Goal: Find specific page/section: Find specific page/section

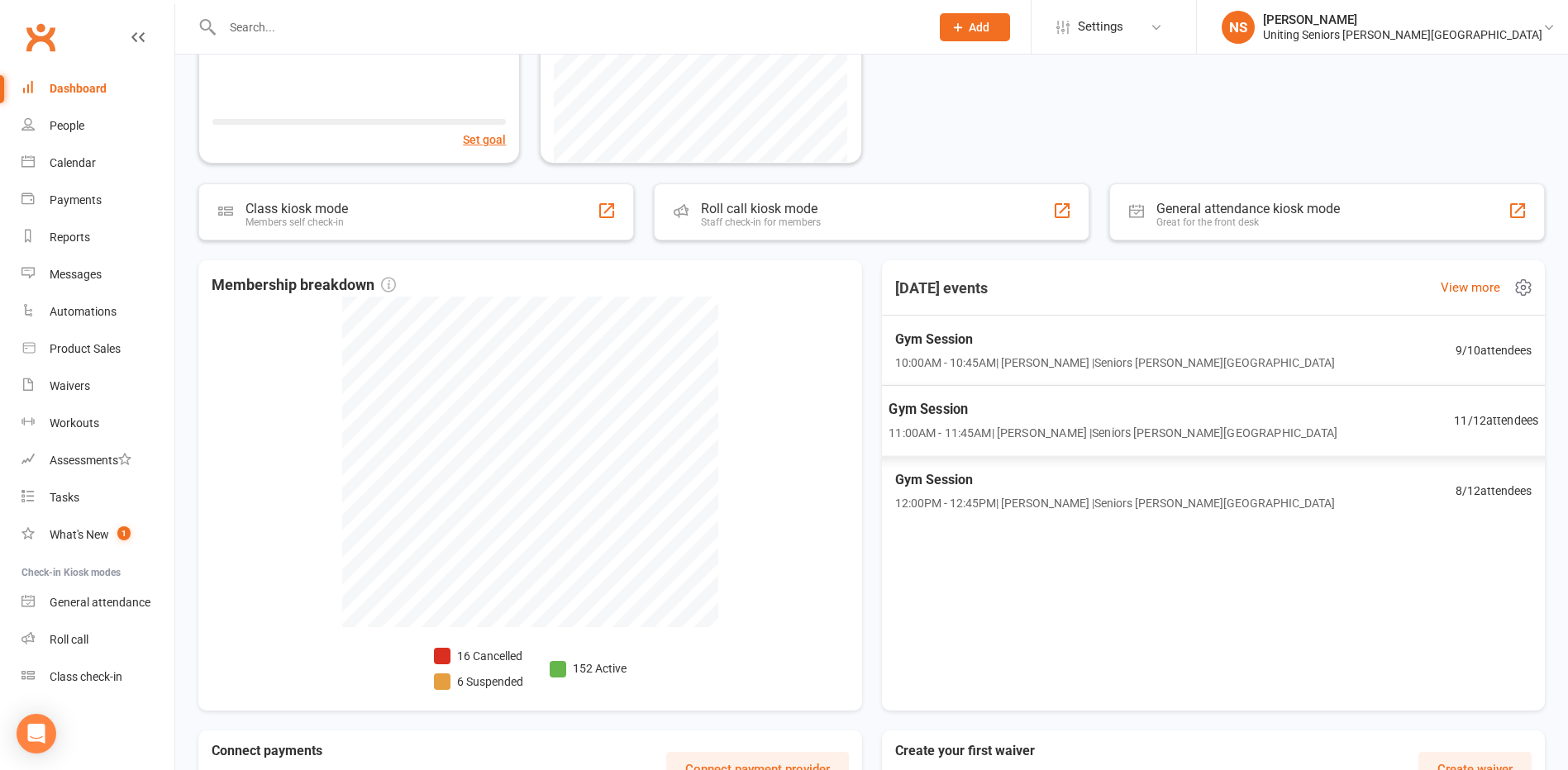
click at [1090, 418] on span "Gym Session" at bounding box center [1112, 410] width 449 height 21
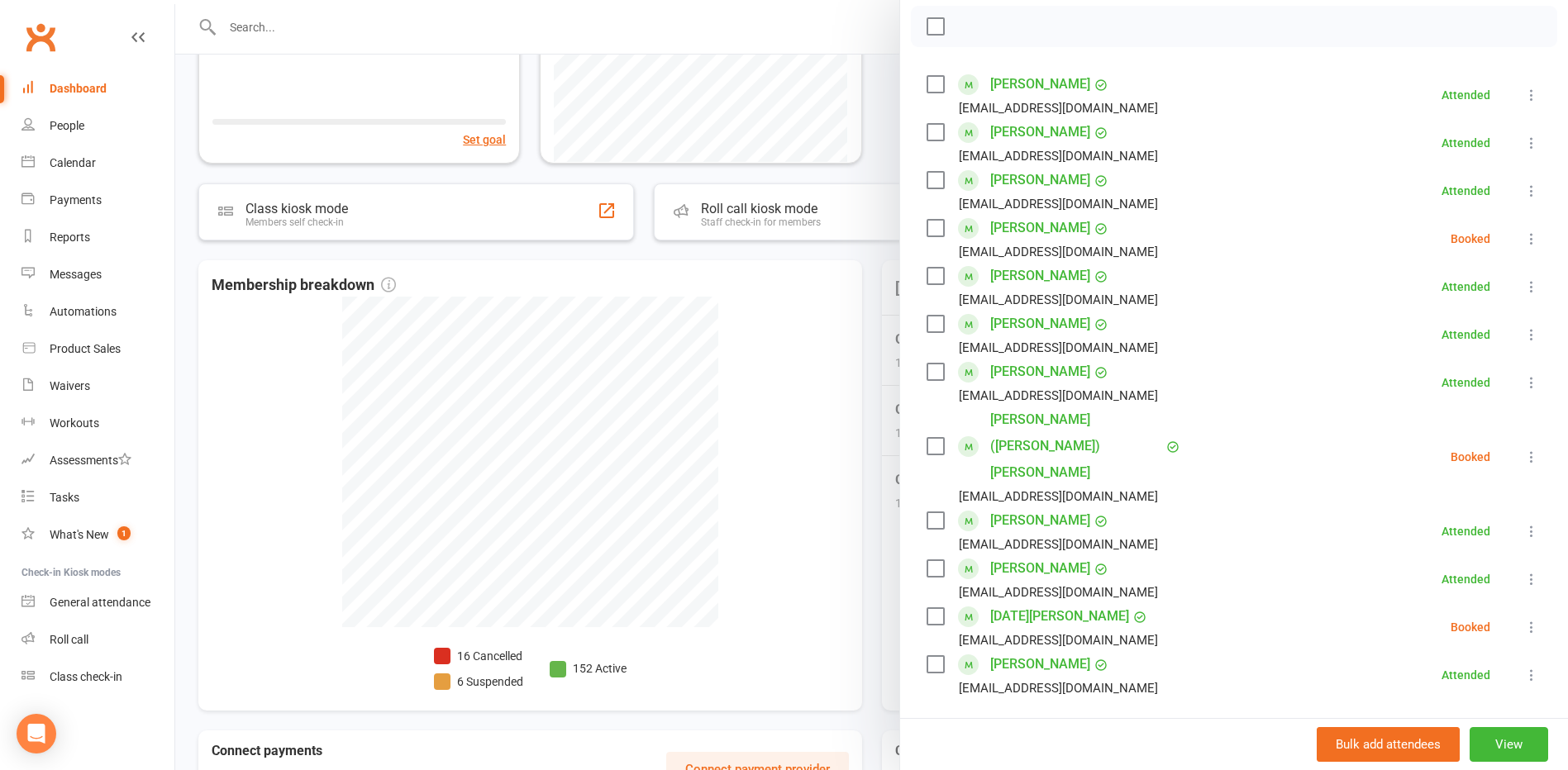
scroll to position [248, 0]
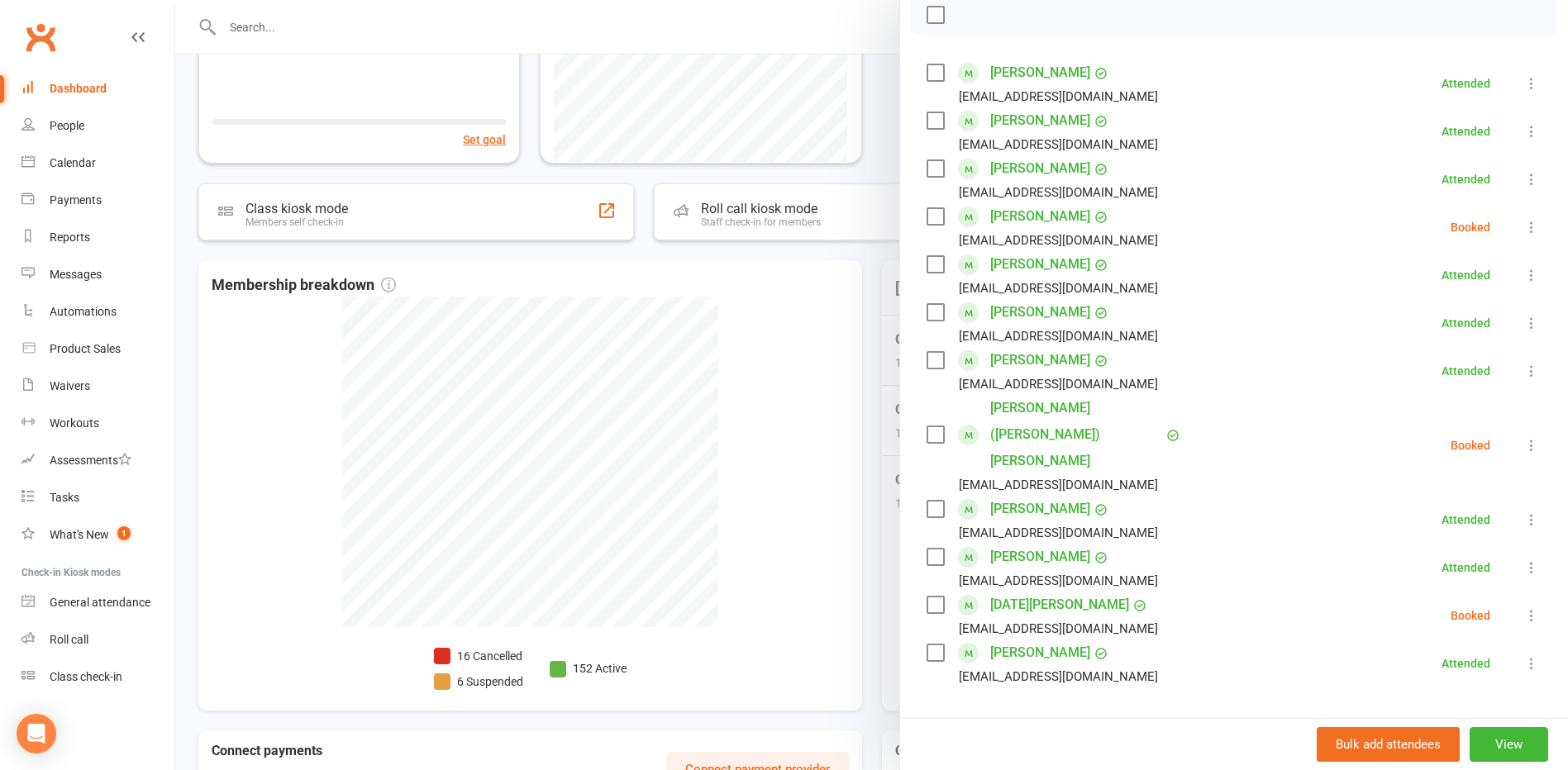
click at [877, 417] on div at bounding box center [872, 385] width 1393 height 770
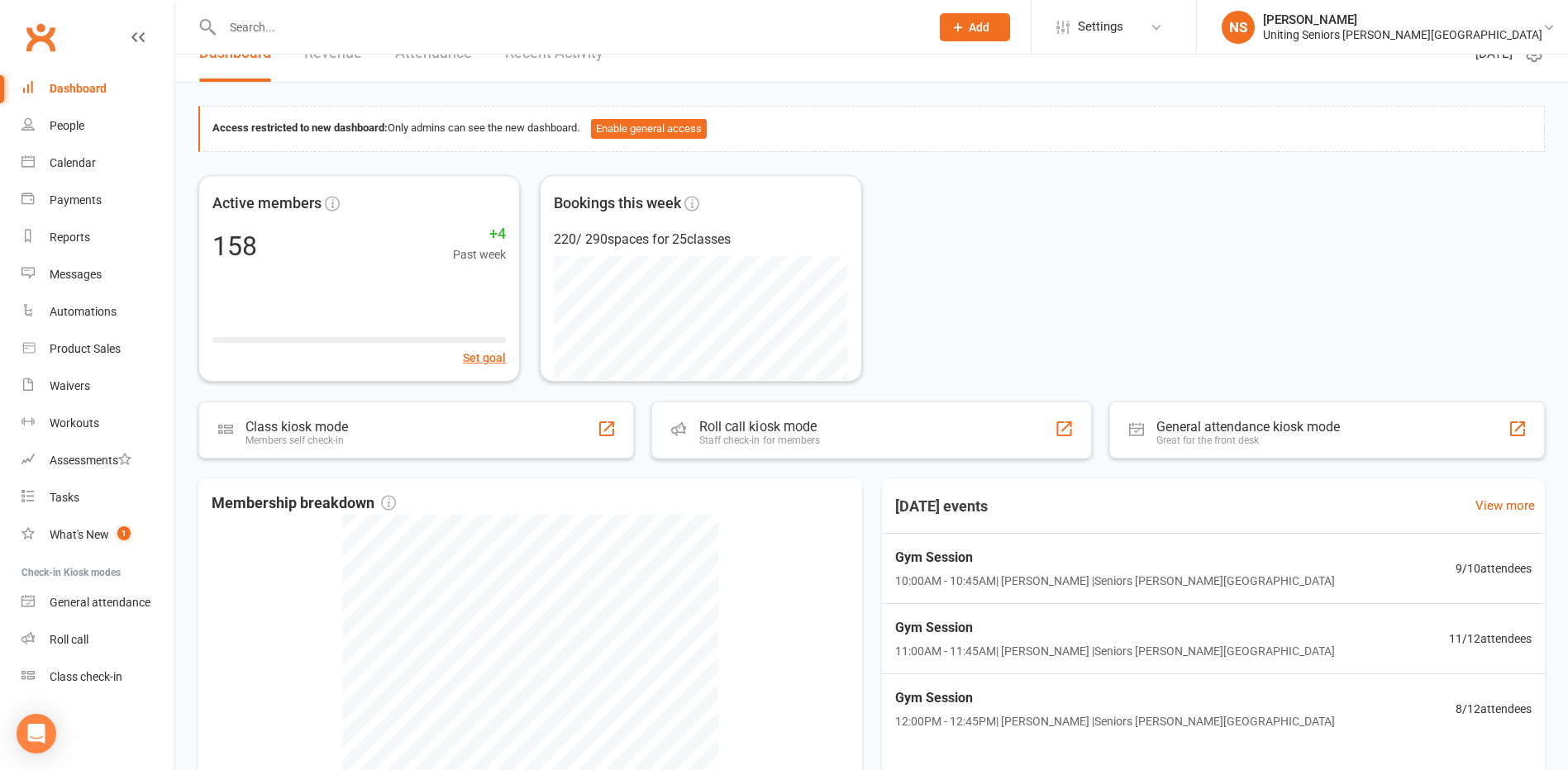
scroll to position [0, 0]
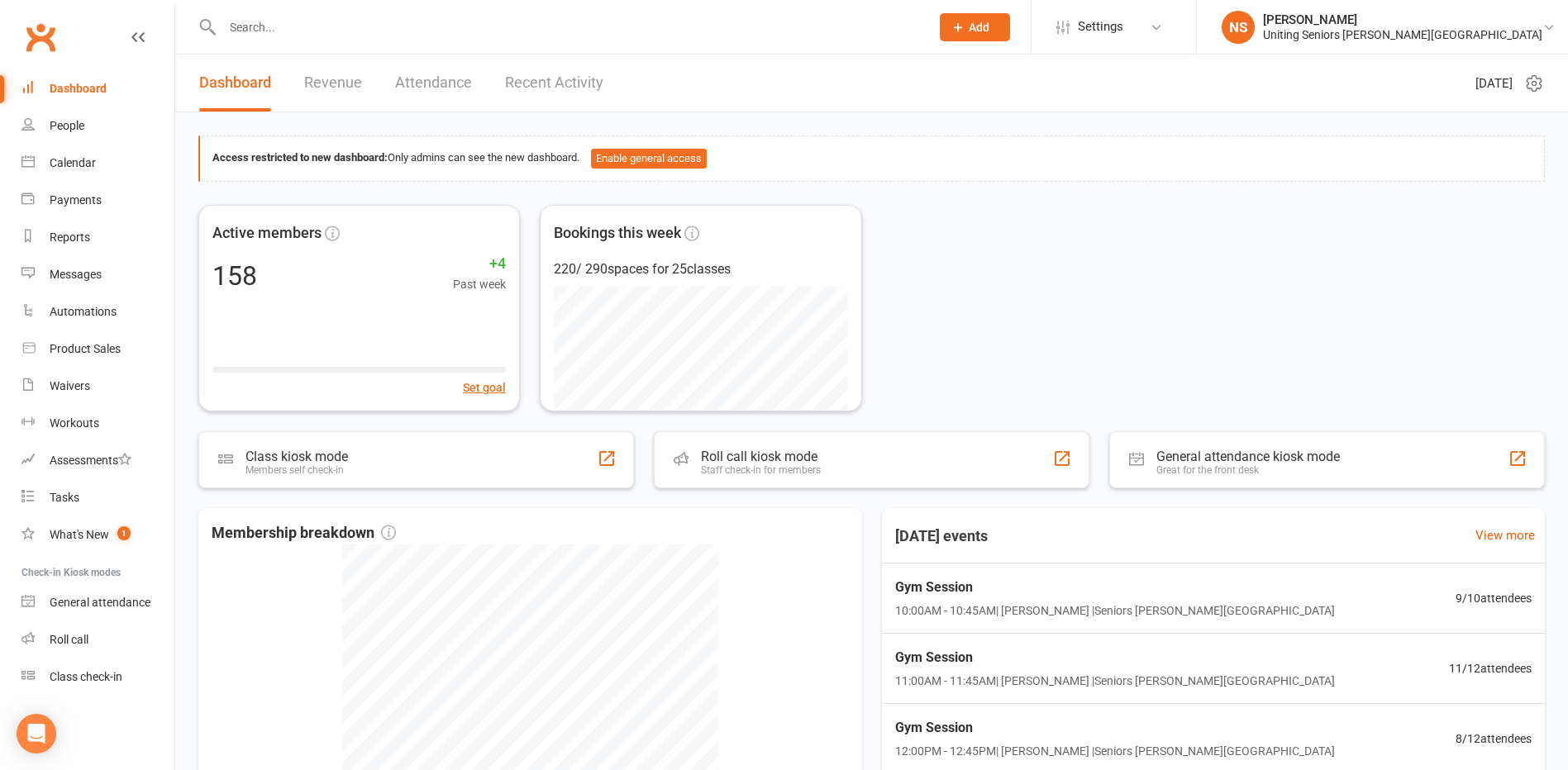
click at [236, 33] on input "text" at bounding box center [567, 27] width 701 height 23
click at [89, 159] on div "Calendar" at bounding box center [72, 163] width 47 height 13
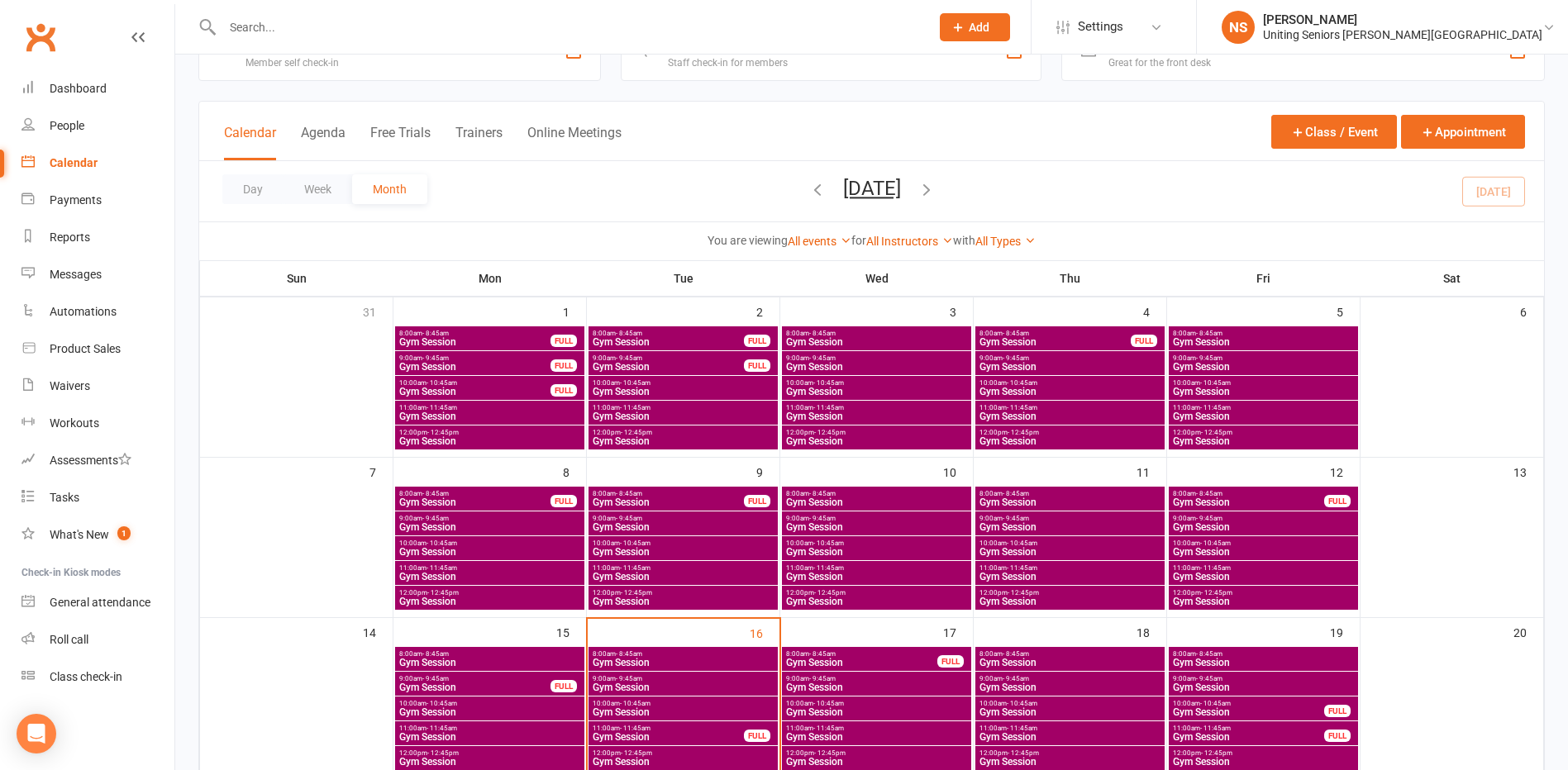
scroll to position [165, 0]
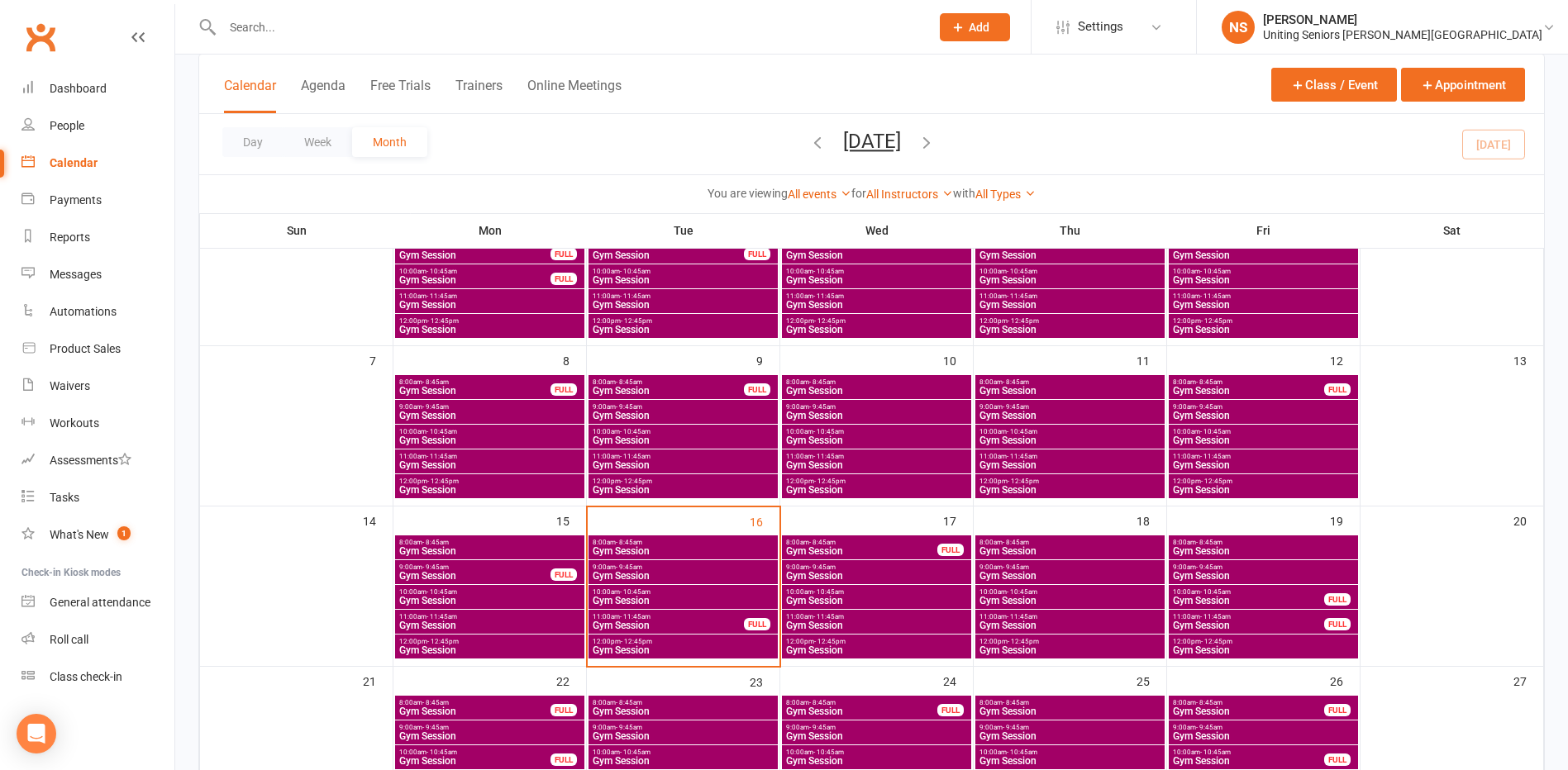
click at [796, 623] on span "Gym Session" at bounding box center [877, 625] width 183 height 10
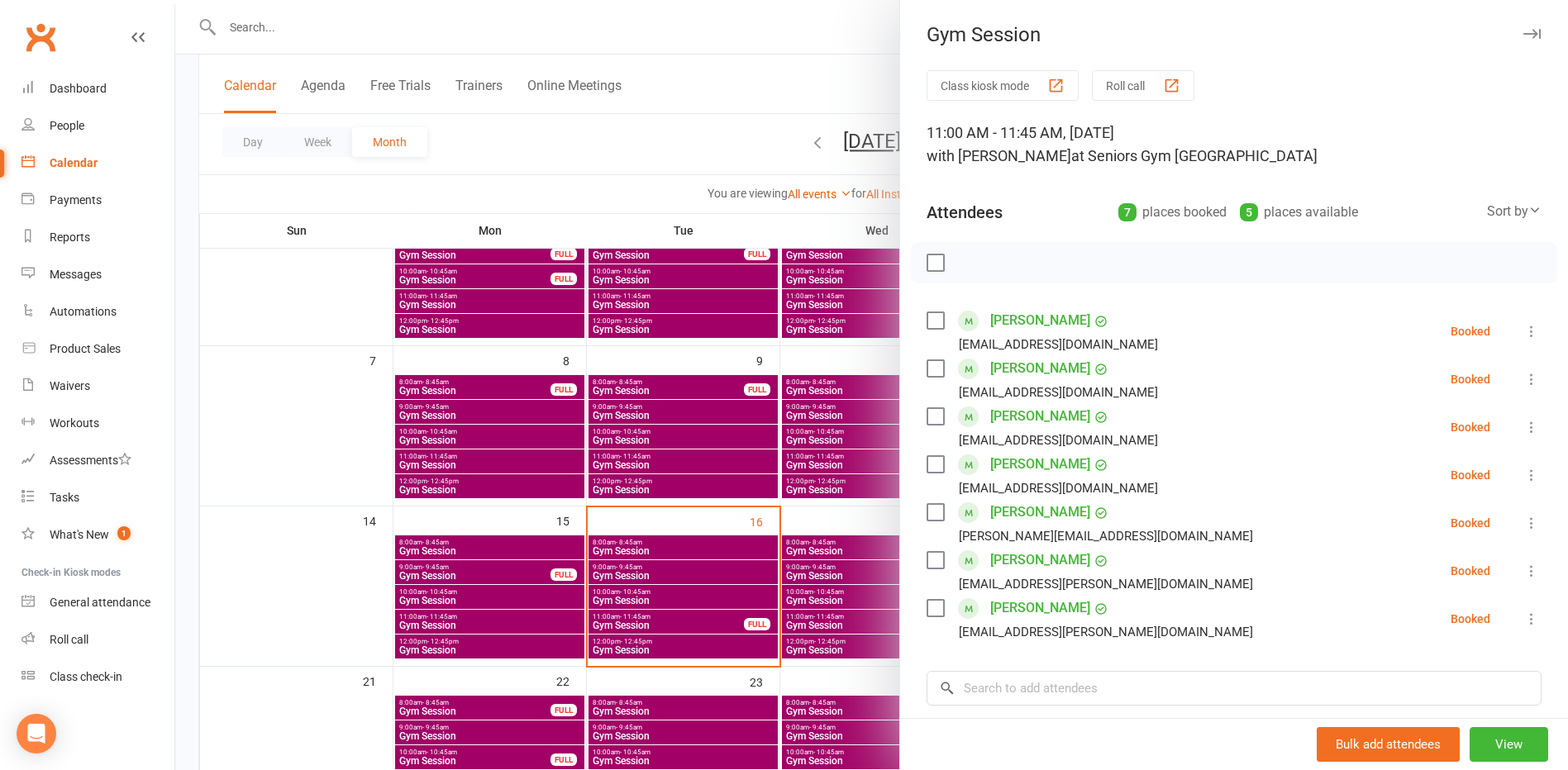
click at [301, 300] on div at bounding box center [872, 385] width 1393 height 770
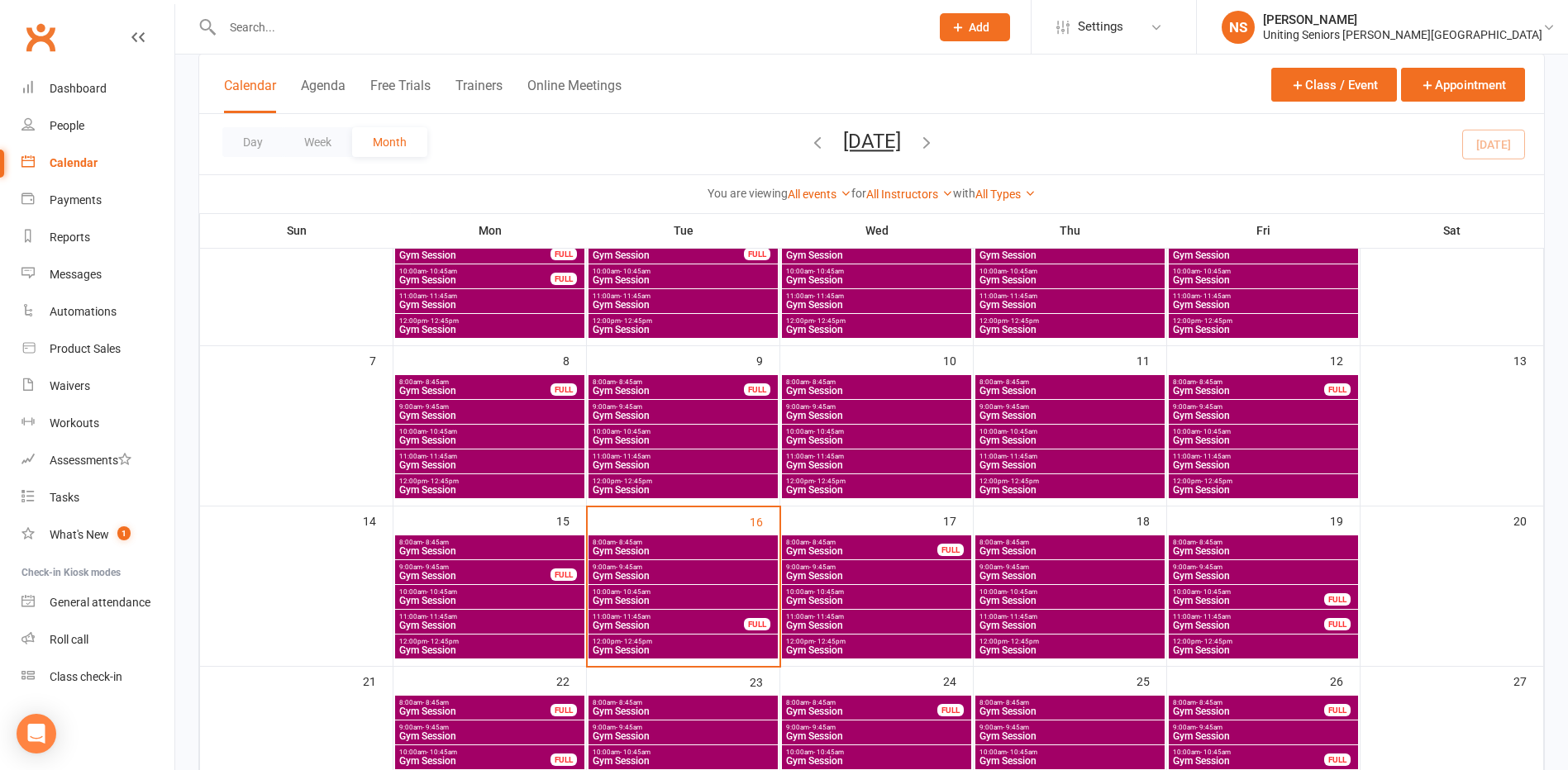
click at [232, 33] on input "text" at bounding box center [567, 27] width 701 height 23
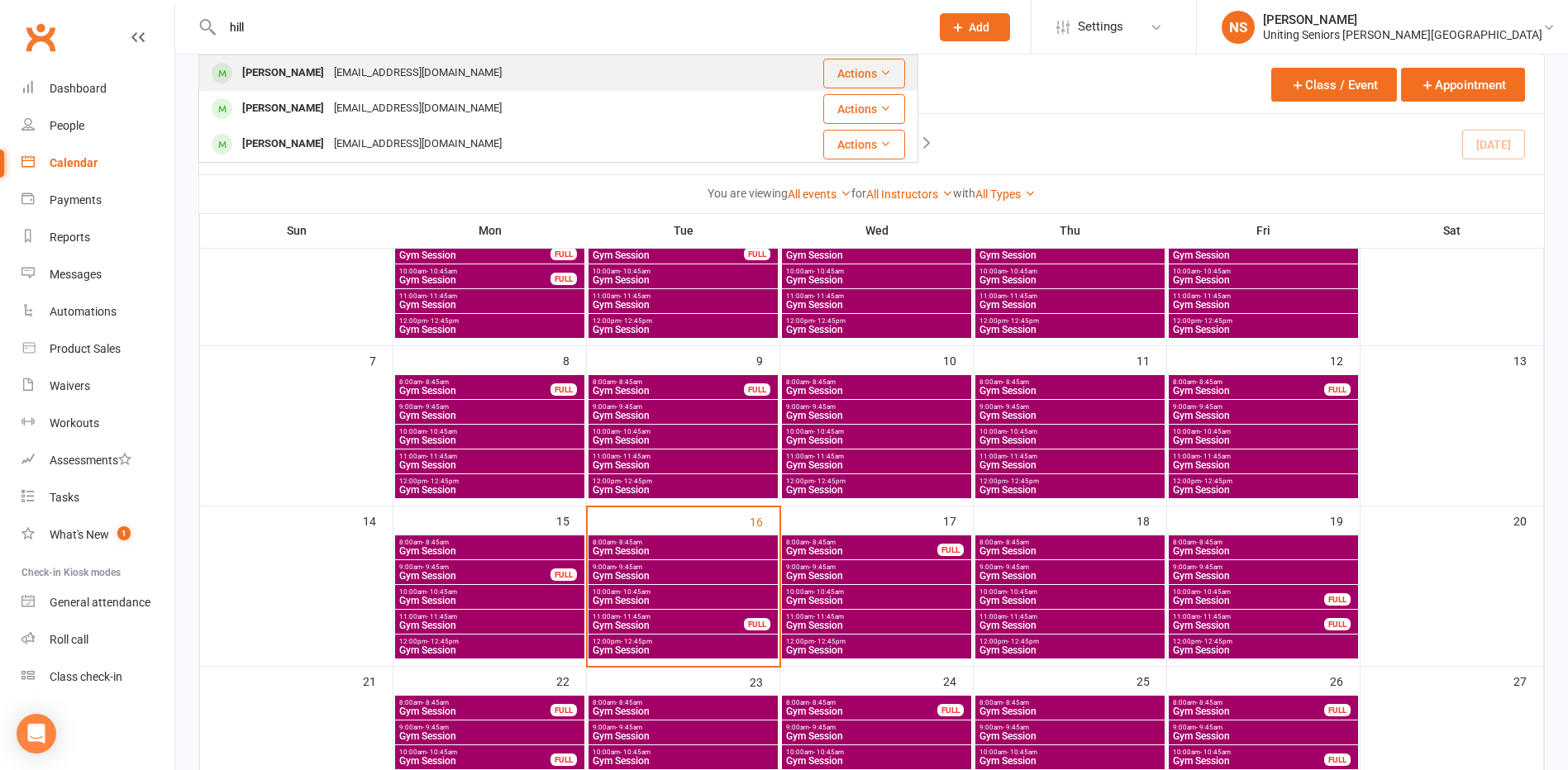
type input "hill"
click at [261, 62] on div "[PERSON_NAME]" at bounding box center [283, 73] width 91 height 24
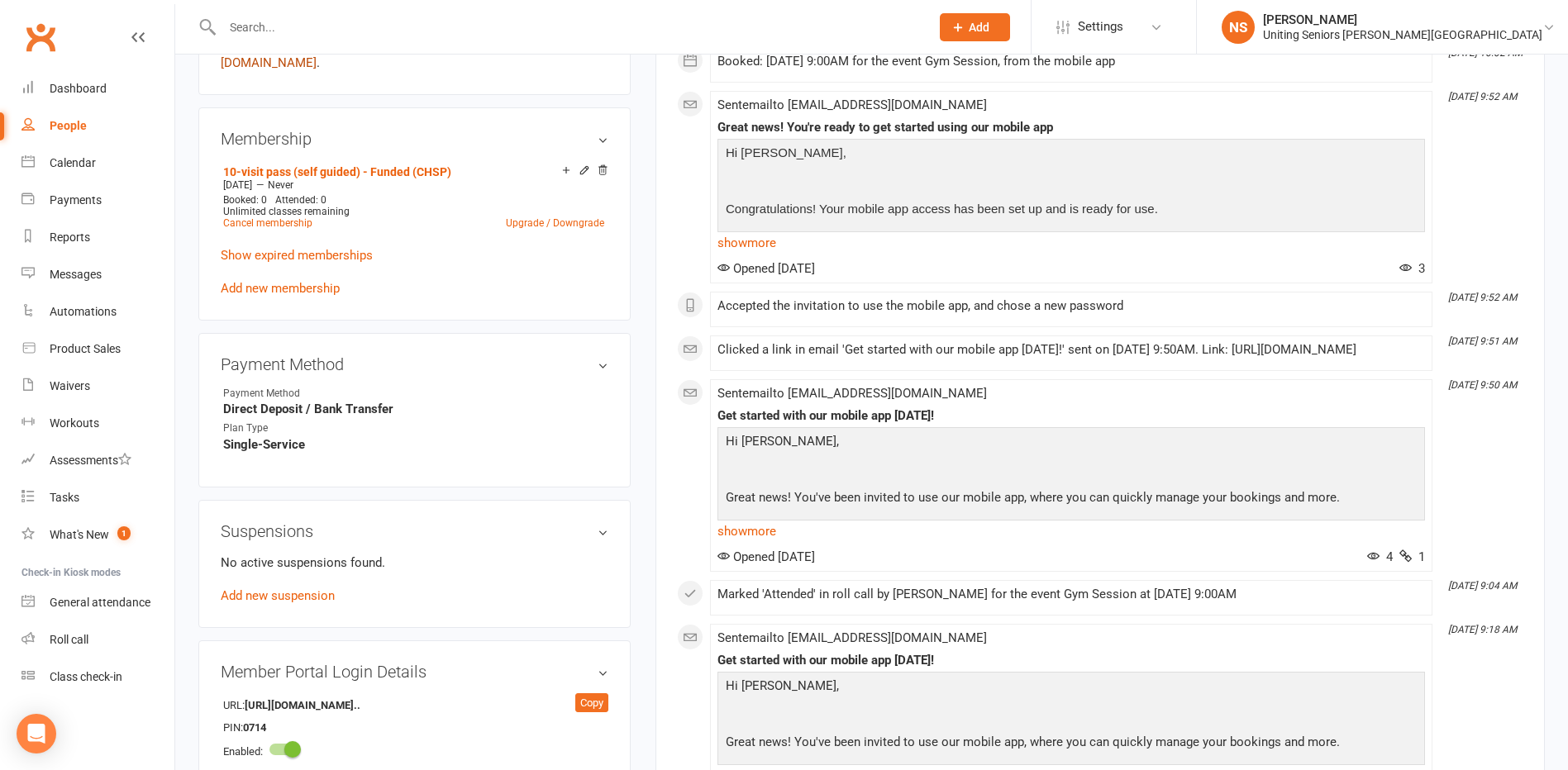
scroll to position [578, 0]
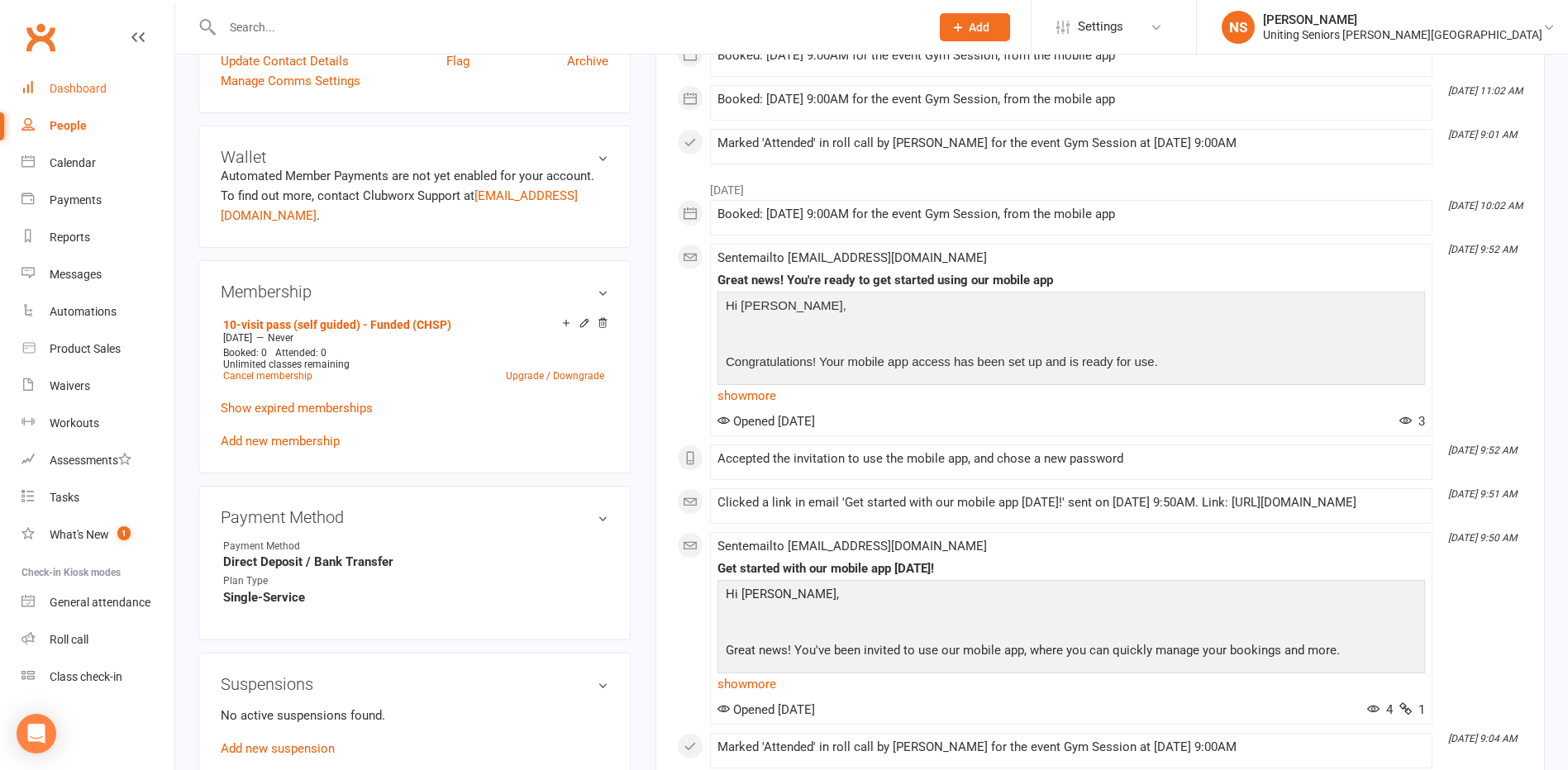
click at [73, 94] on div "Dashboard" at bounding box center [77, 88] width 57 height 13
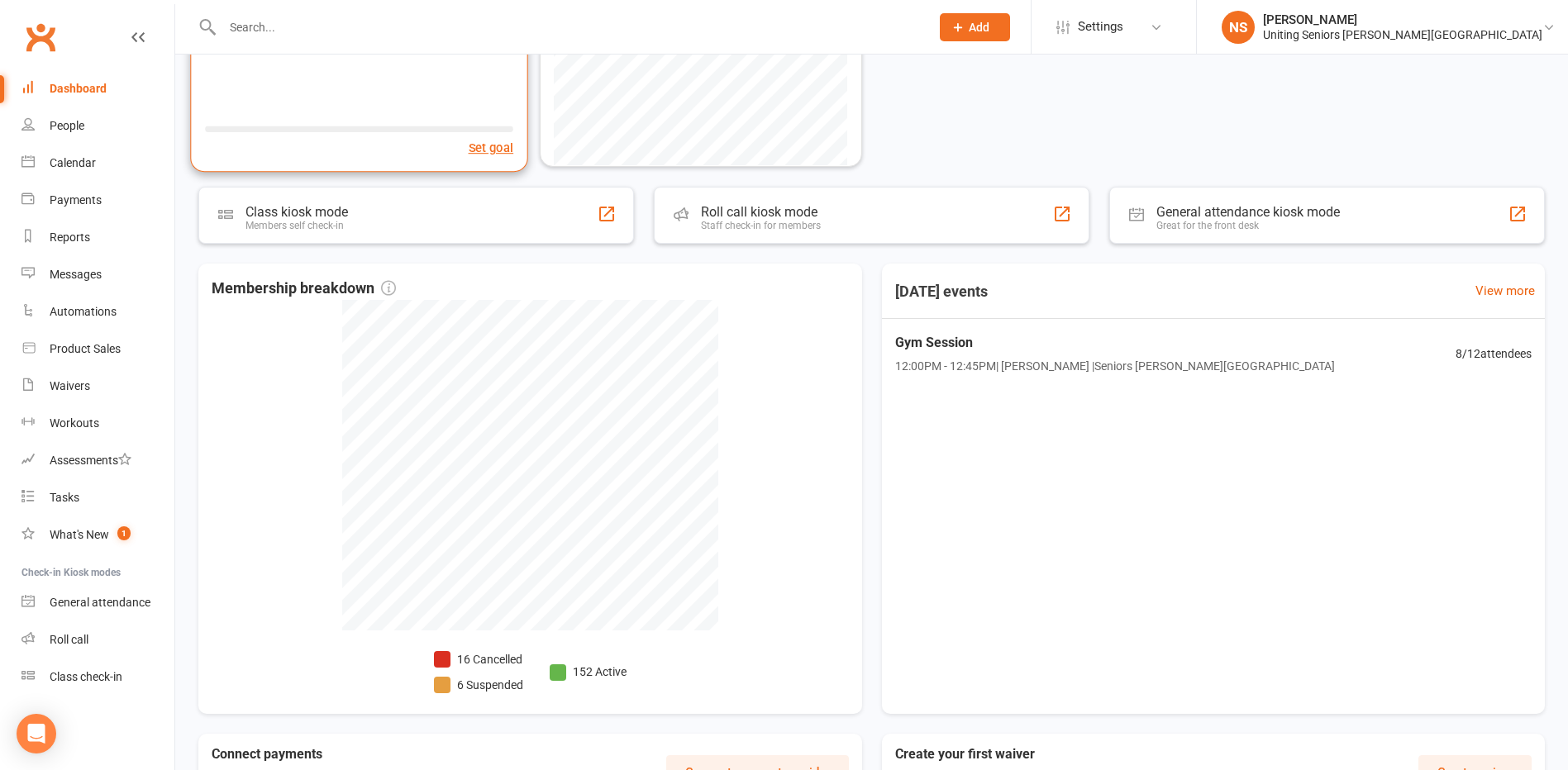
scroll to position [248, 0]
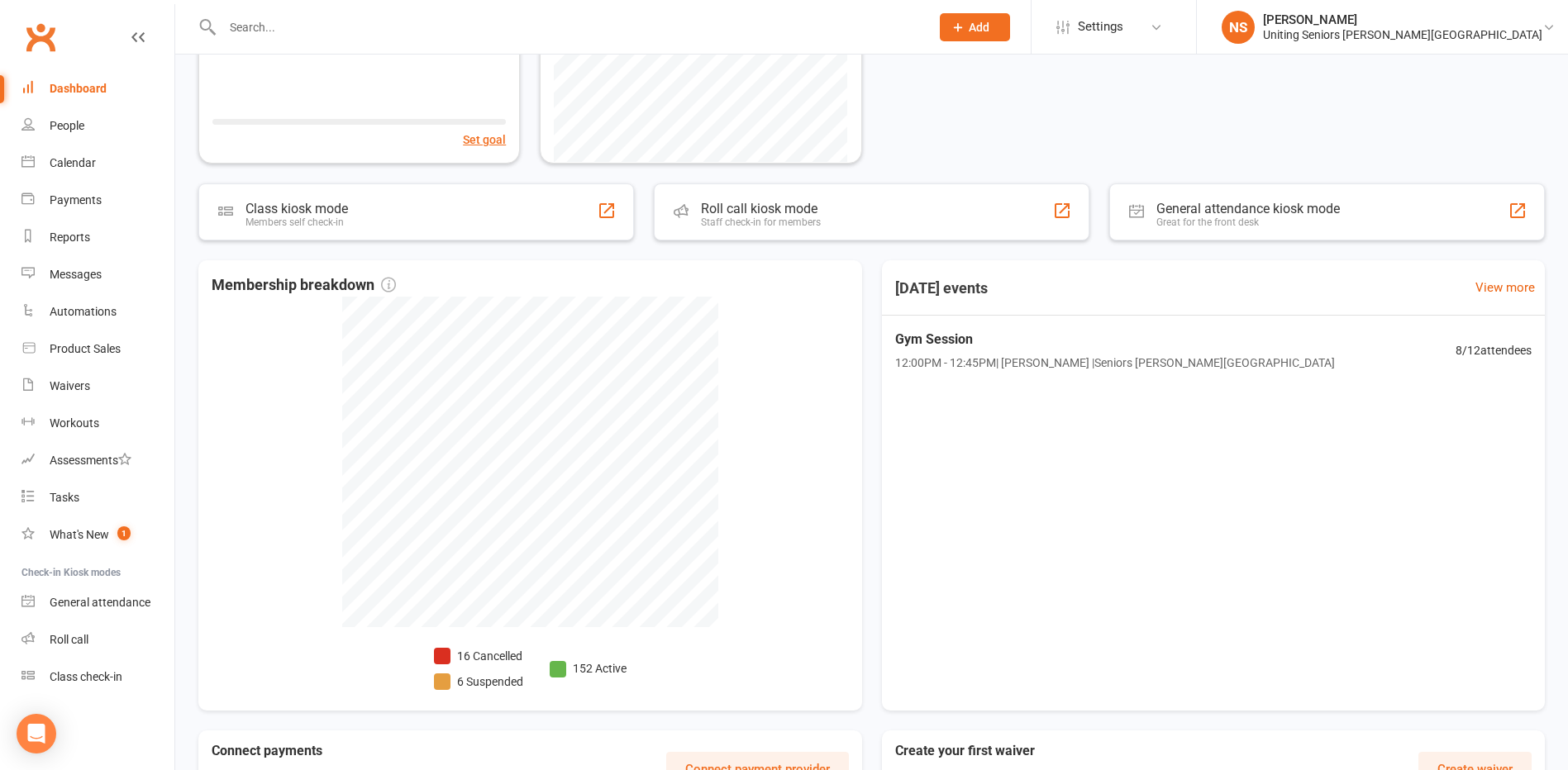
click at [241, 29] on input "text" at bounding box center [567, 27] width 701 height 23
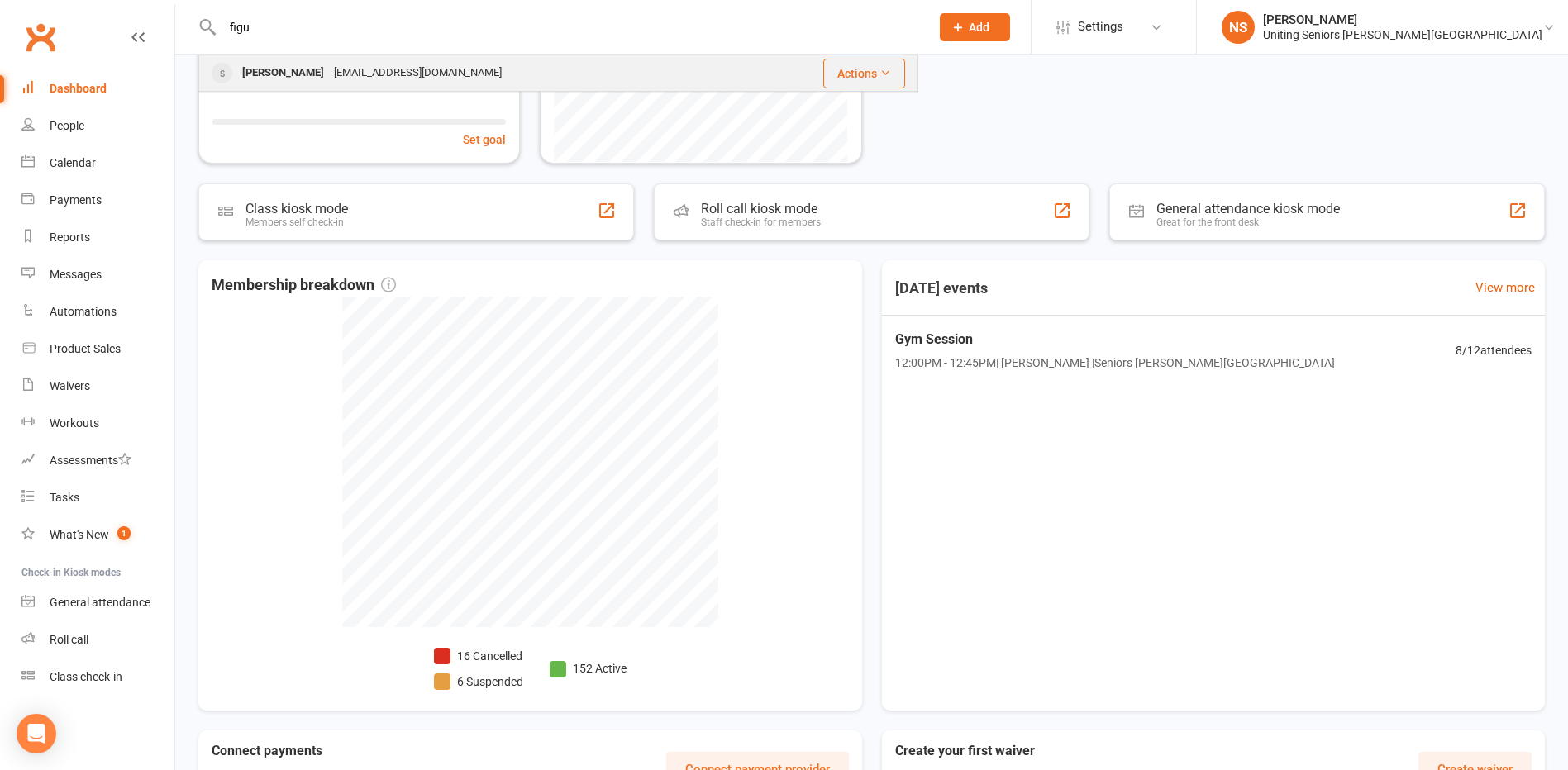
type input "figu"
click at [286, 69] on div "[PERSON_NAME]" at bounding box center [283, 73] width 91 height 24
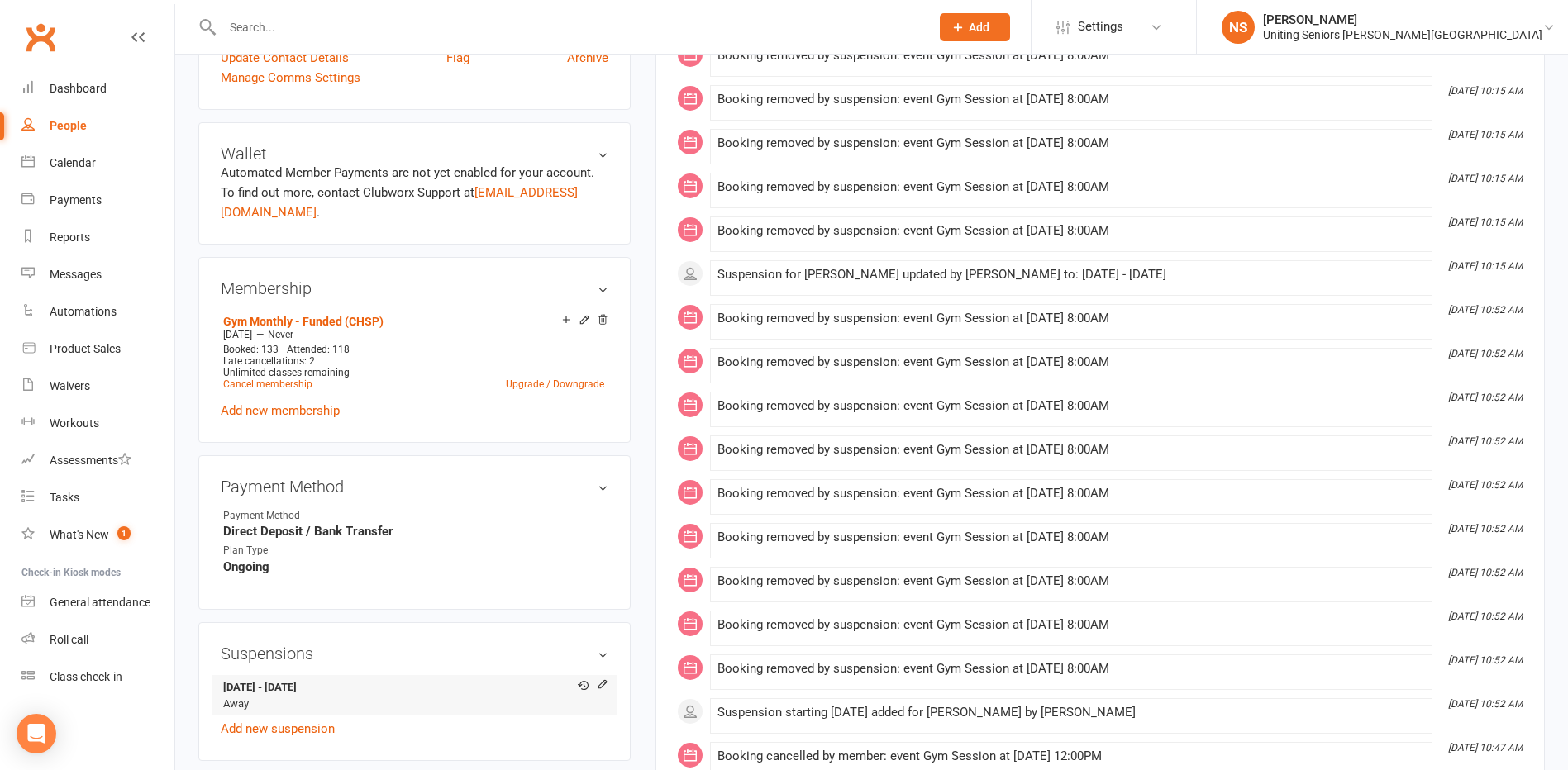
scroll to position [83, 0]
